Goal: Task Accomplishment & Management: Use online tool/utility

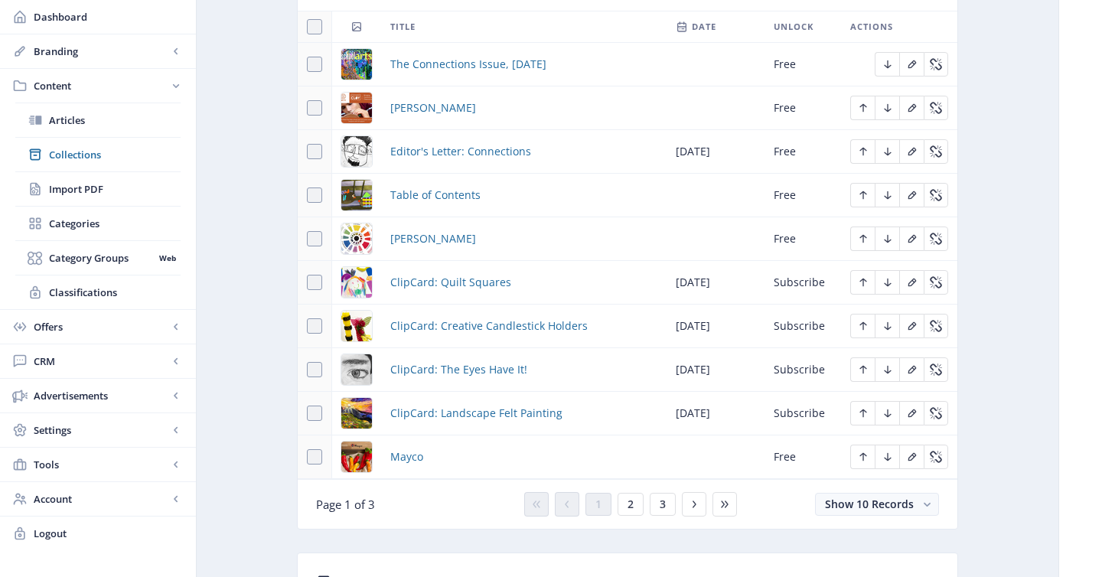
scroll to position [752, 0]
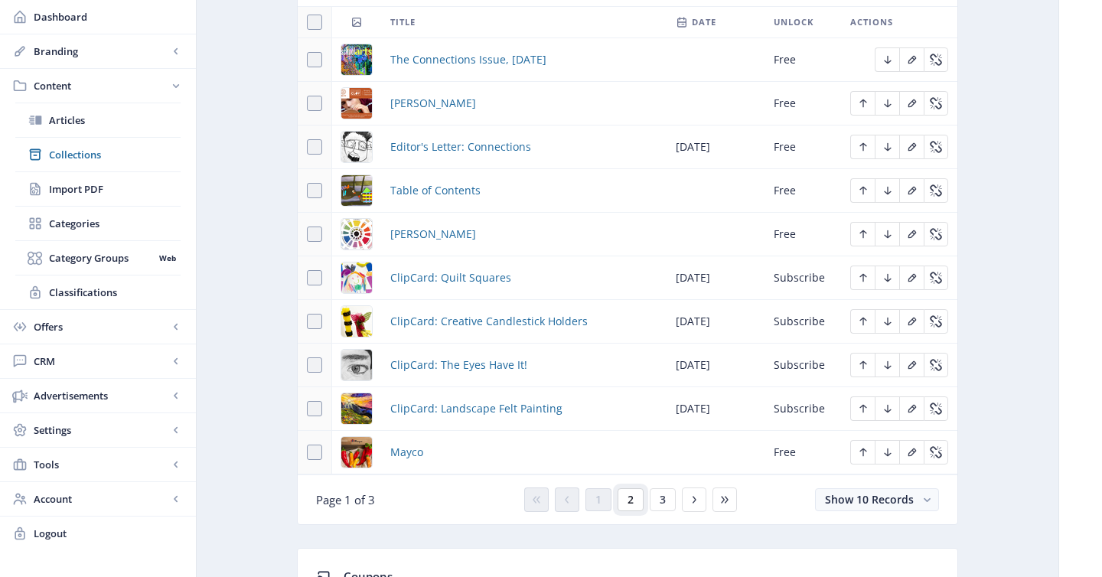
click at [626, 500] on button "2" at bounding box center [631, 499] width 26 height 23
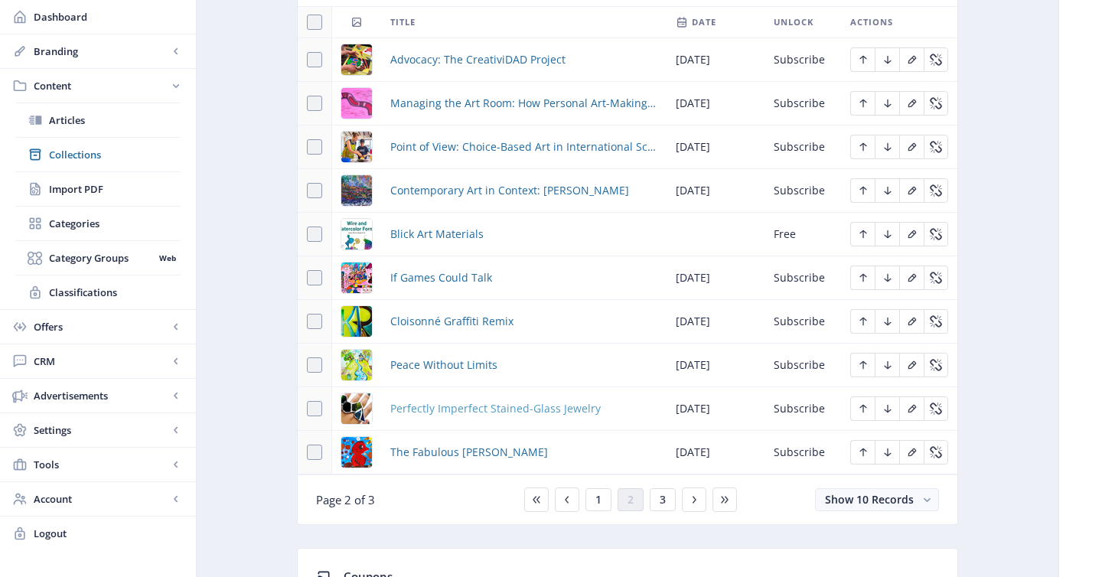
click at [484, 416] on span "Perfectly Imperfect Stained-Glass Jewelry" at bounding box center [495, 408] width 210 height 18
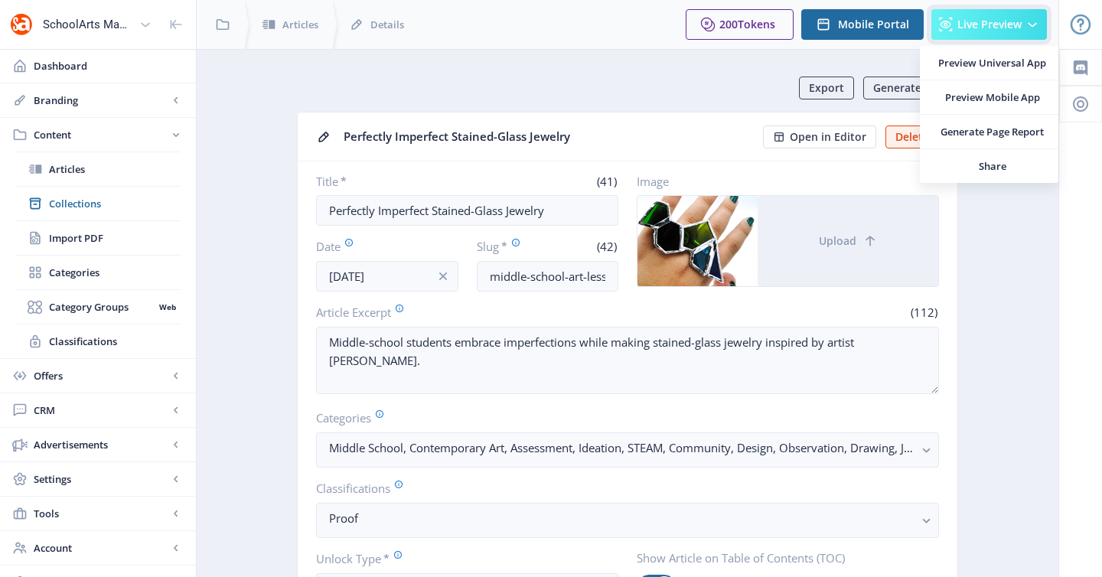
click at [979, 23] on span "Live Preview" at bounding box center [989, 24] width 64 height 12
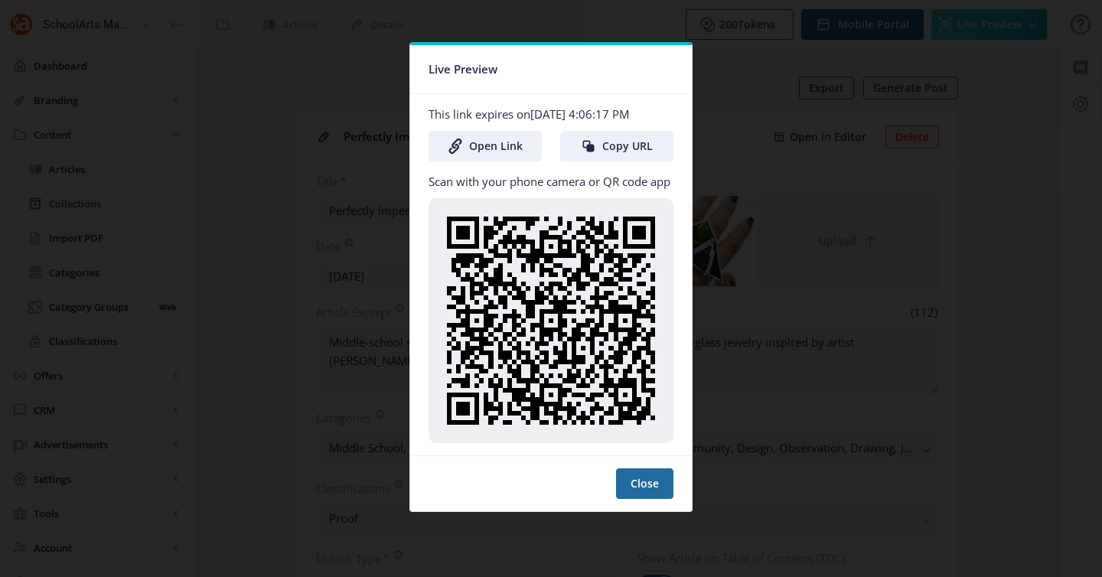
click at [698, 81] on div at bounding box center [551, 288] width 1102 height 577
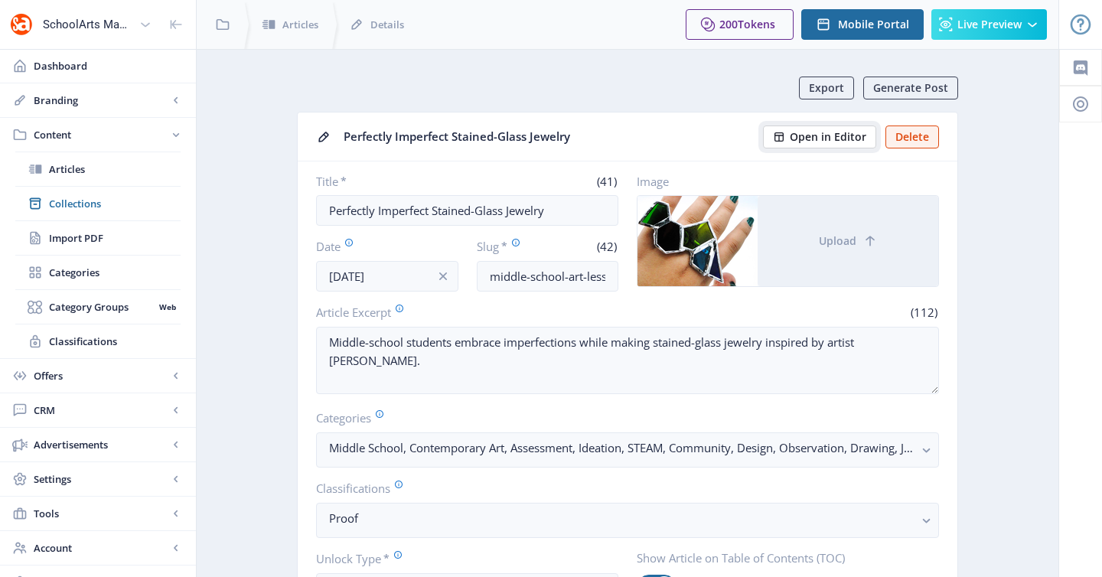
click at [800, 146] on button "Open in Editor" at bounding box center [819, 137] width 113 height 23
